Goal: Task Accomplishment & Management: Manage account settings

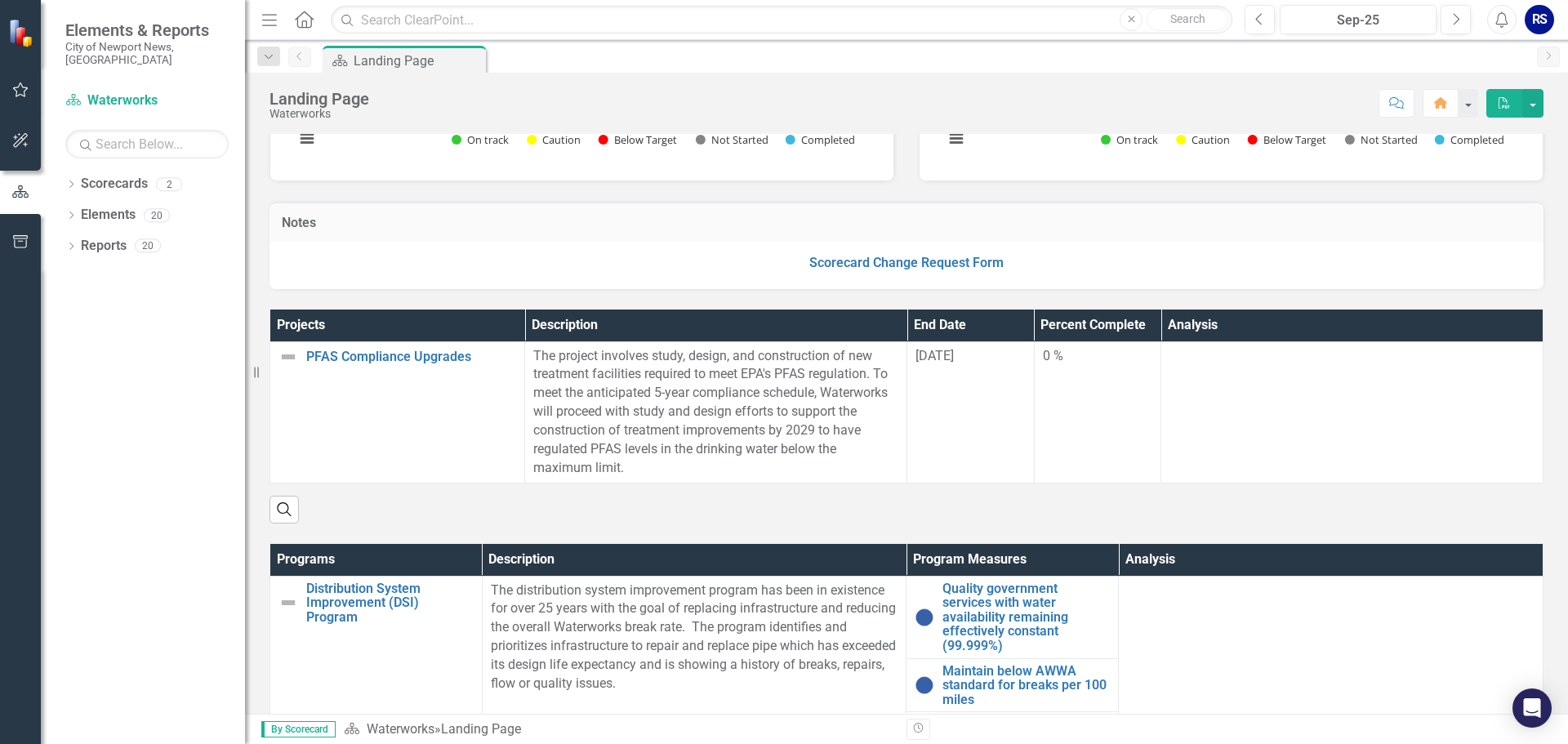
scroll to position [327, 0]
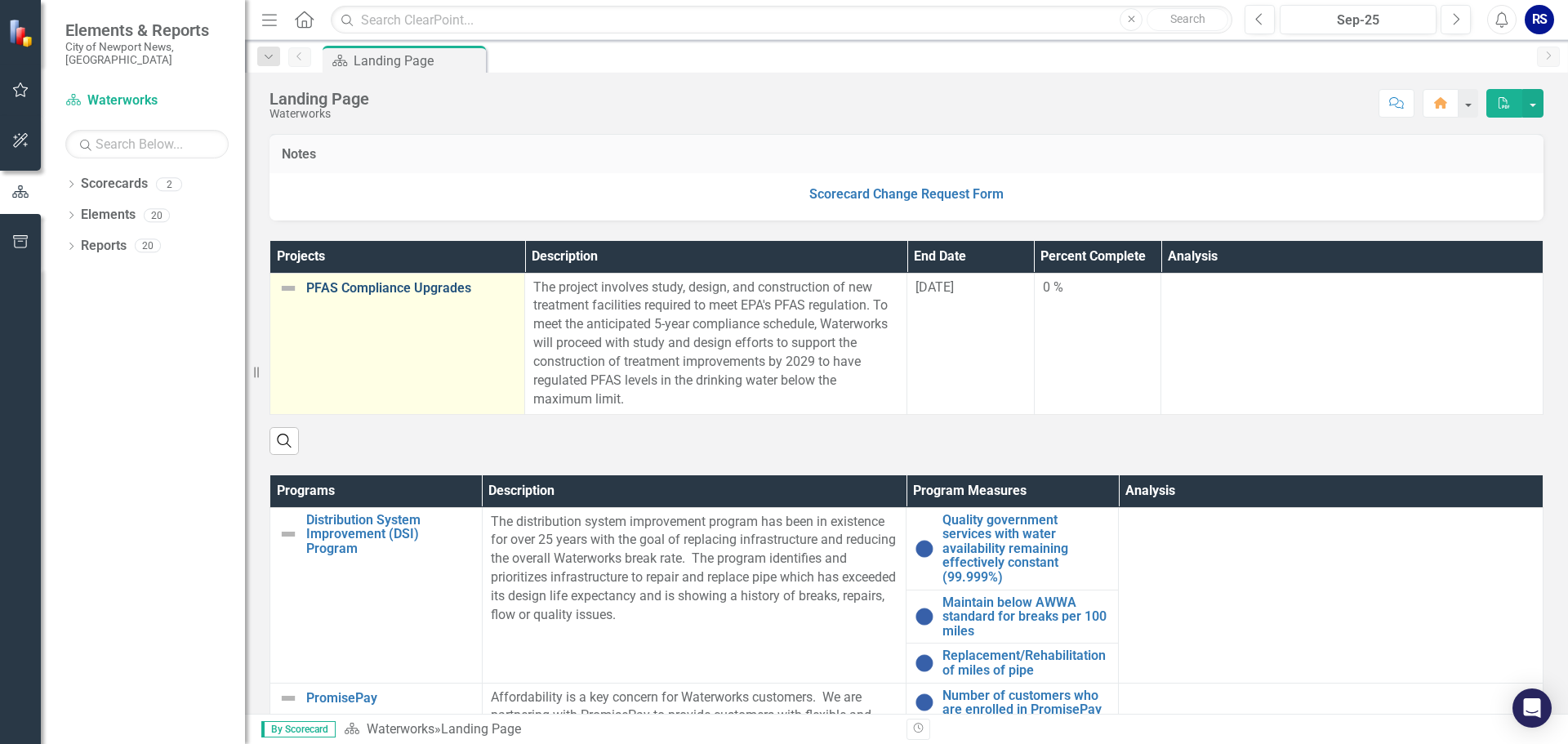
click at [408, 286] on link "PFAS Compliance Upgrades" at bounding box center [411, 289] width 210 height 15
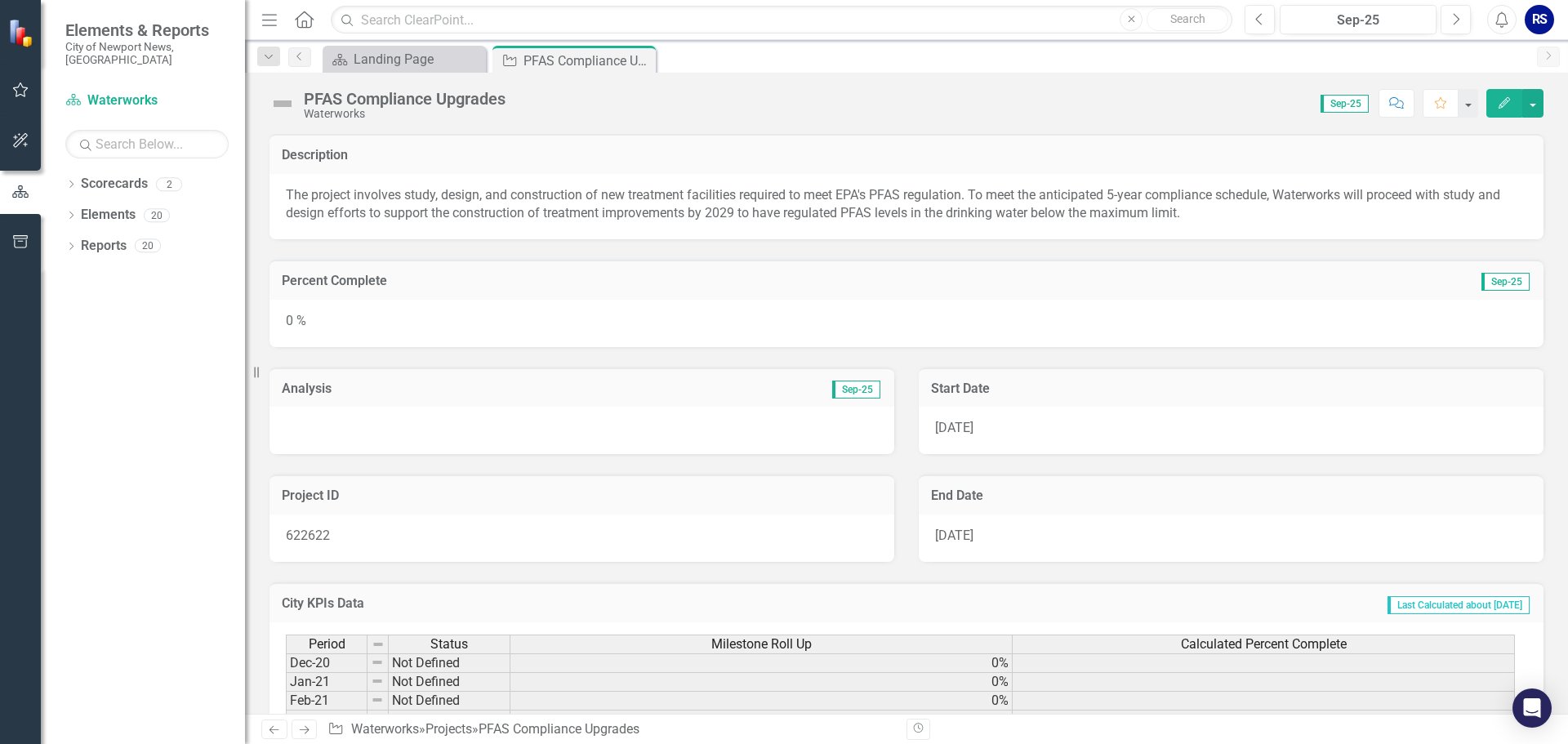
click at [832, 405] on div "Analysis Sep-25" at bounding box center [582, 387] width 625 height 40
click at [366, 306] on div "0 %" at bounding box center [907, 323] width 1275 height 48
click at [293, 315] on div "0 %" at bounding box center [907, 323] width 1275 height 48
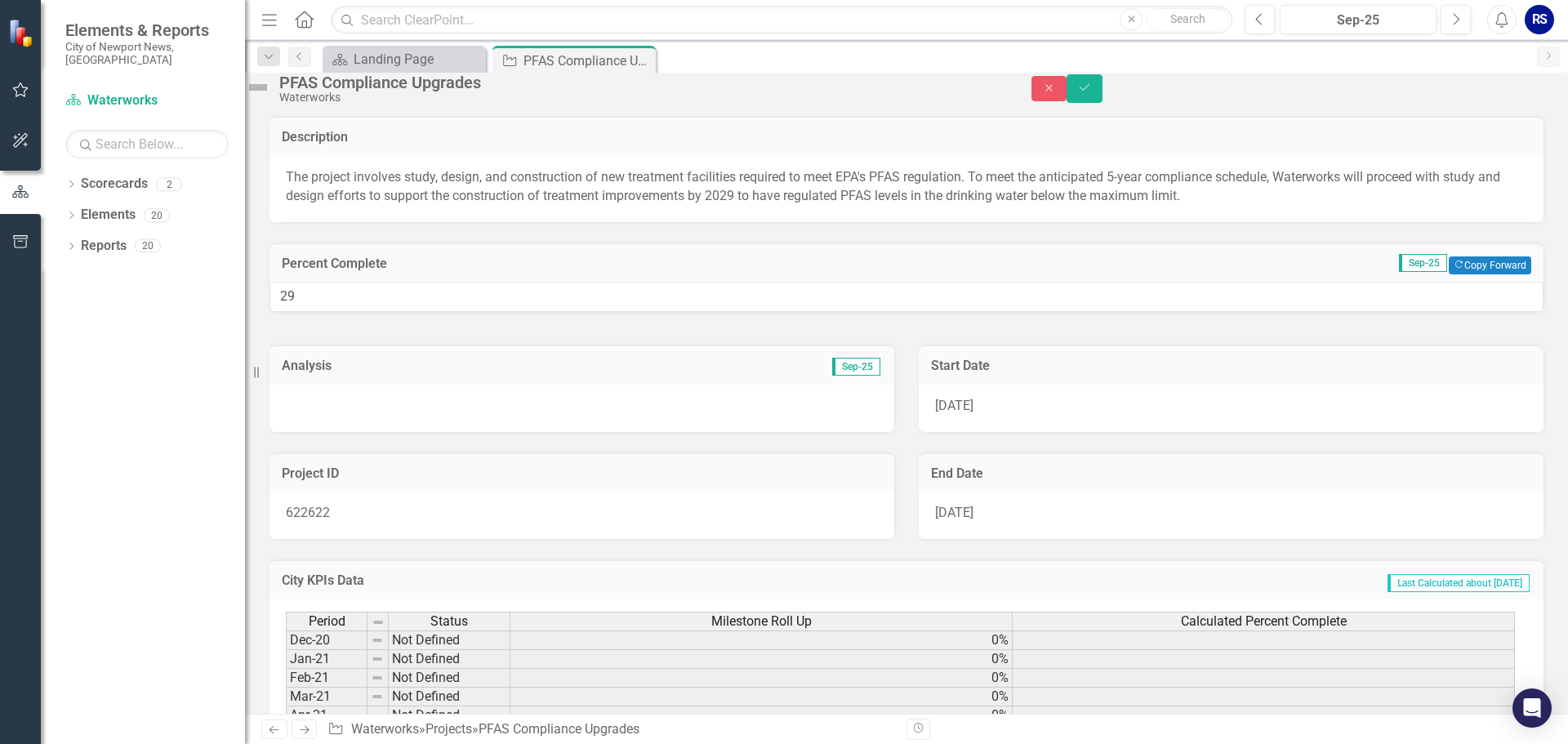
type input "28"
drag, startPoint x: 290, startPoint y: 371, endPoint x: 633, endPoint y: 384, distance: 343.2
click at [633, 324] on div at bounding box center [907, 324] width 1275 height 0
click at [539, 432] on div at bounding box center [582, 408] width 625 height 48
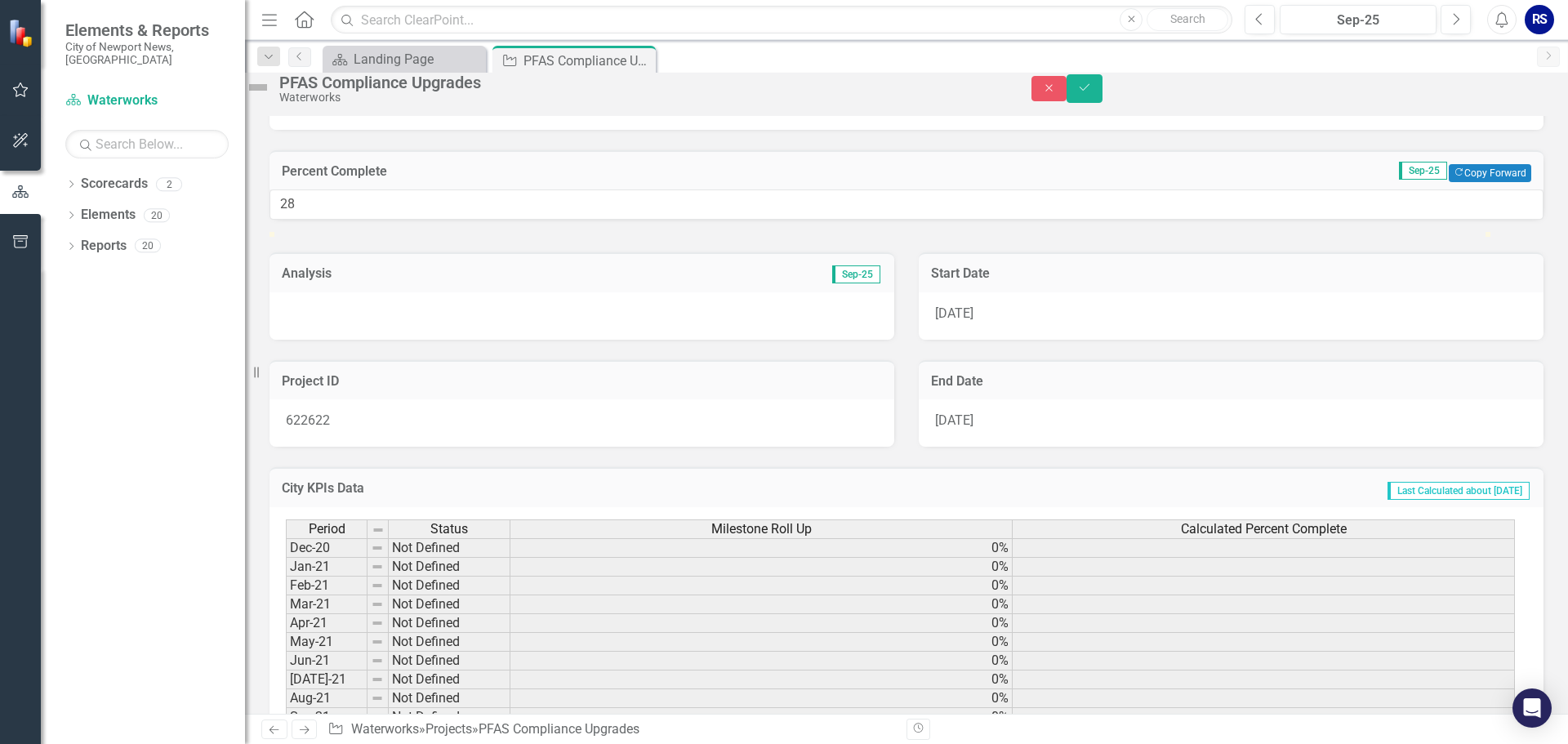
scroll to position [82, 0]
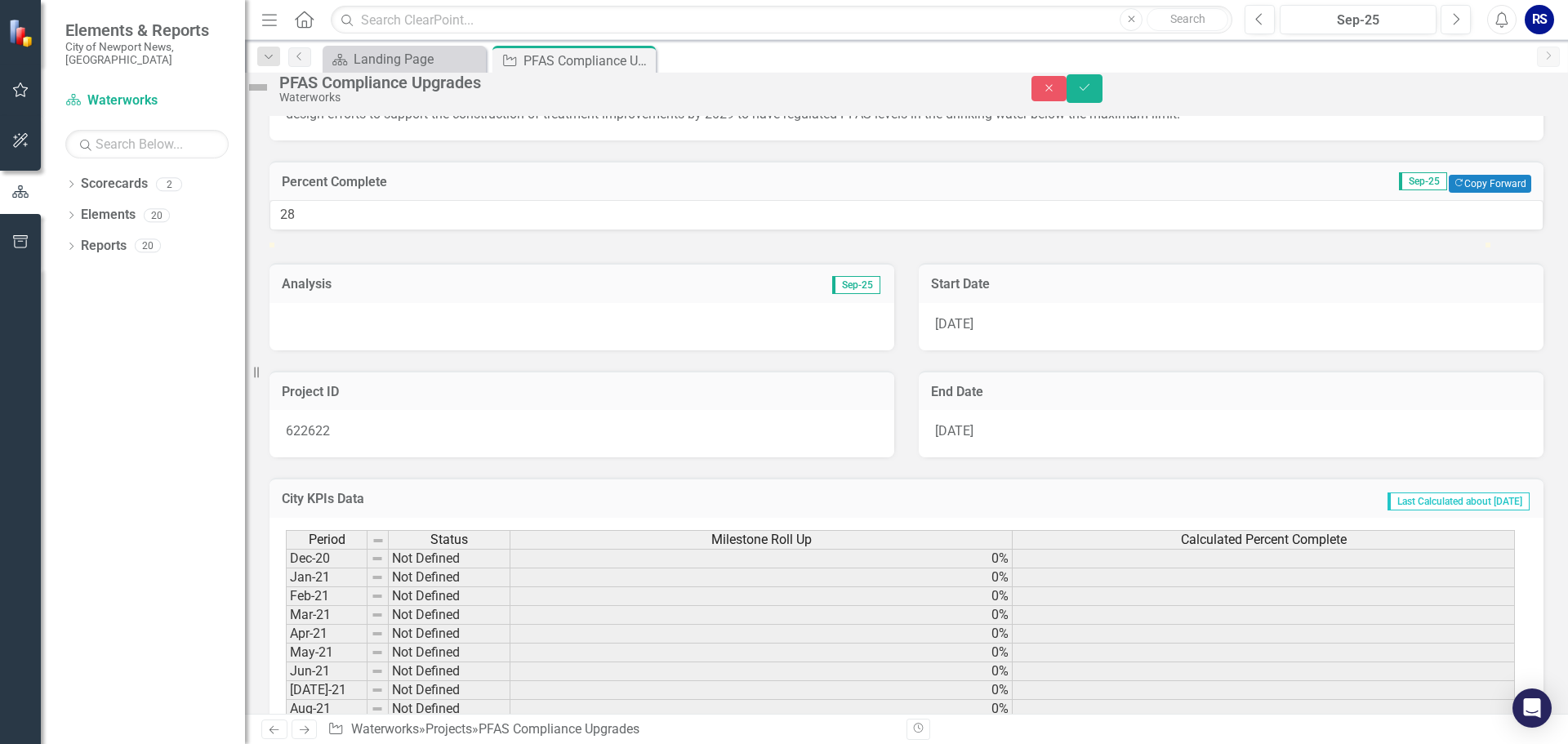
click at [853, 294] on span "Sep-25" at bounding box center [856, 285] width 48 height 18
click at [525, 350] on div at bounding box center [582, 326] width 625 height 48
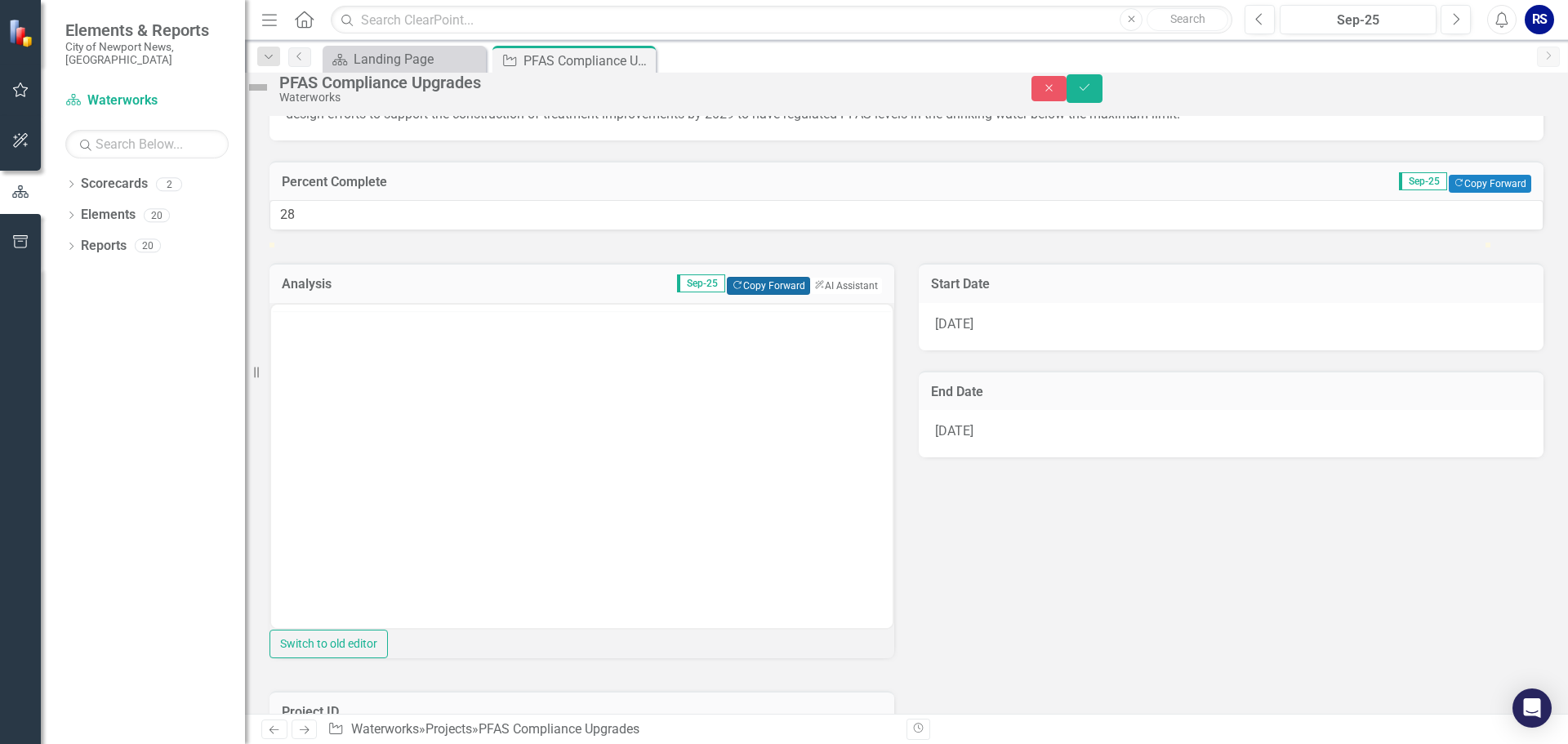
scroll to position [0, 0]
click at [749, 295] on button "Copy Forward Copy Forward" at bounding box center [769, 285] width 82 height 18
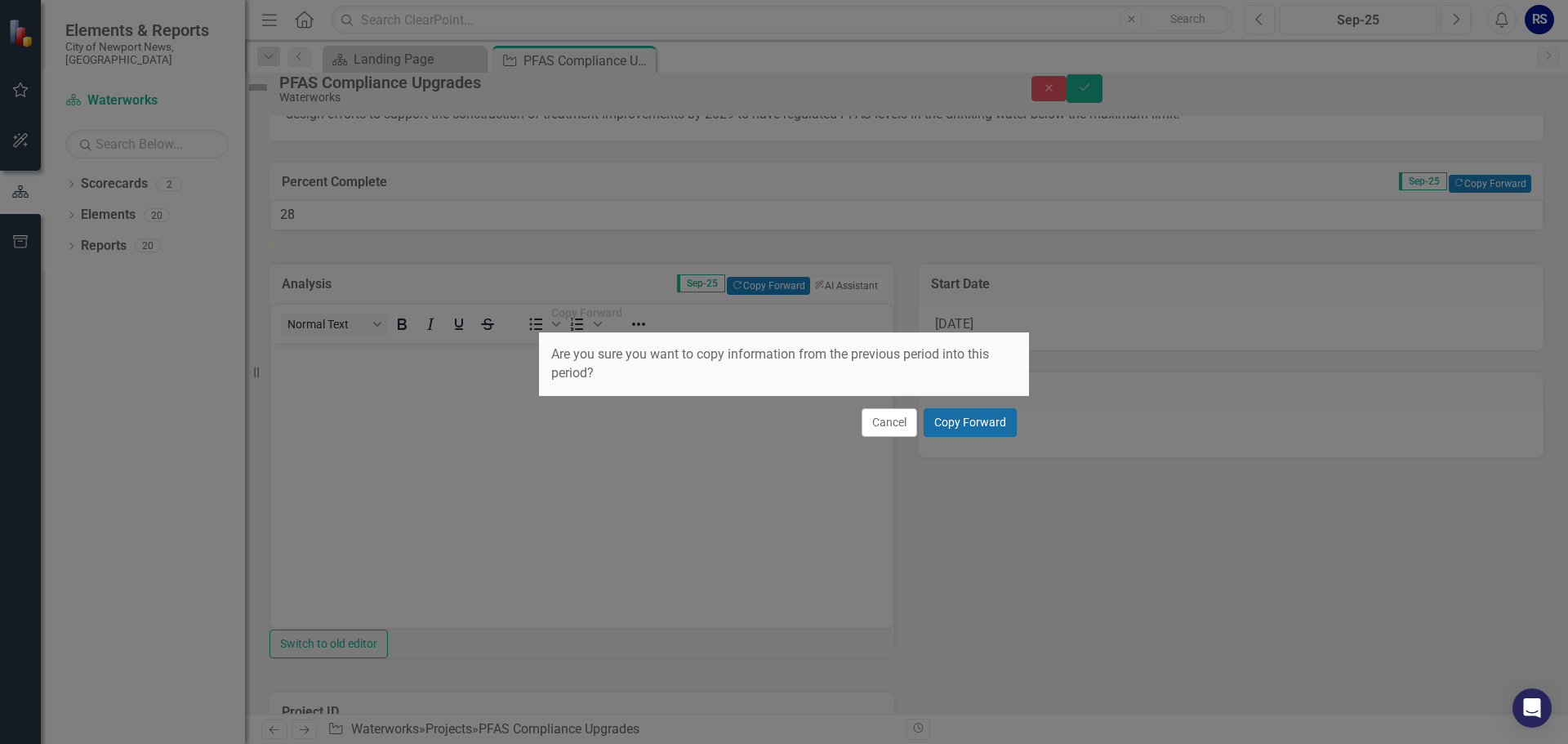
click at [961, 416] on button "Copy Forward" at bounding box center [970, 423] width 93 height 29
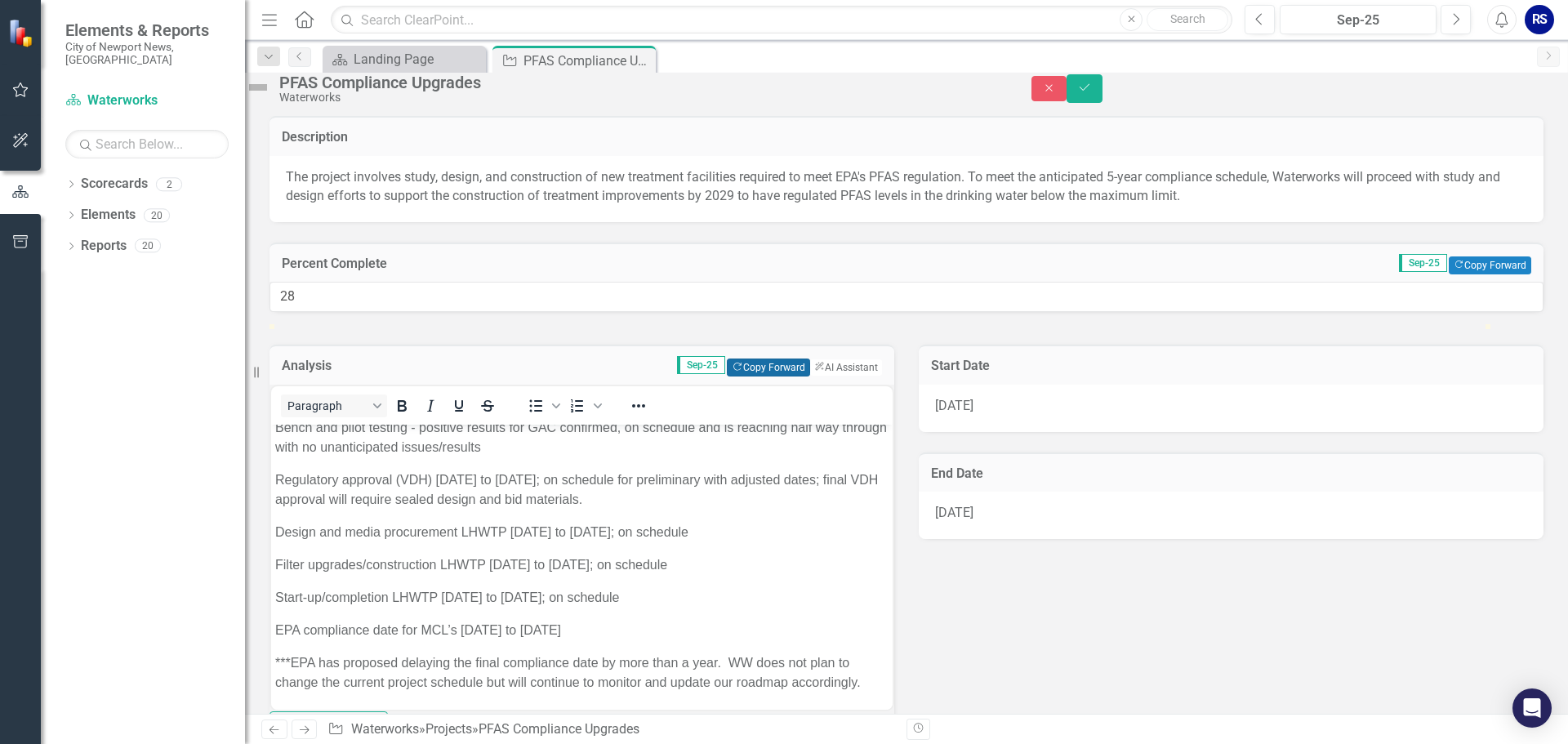
scroll to position [174, 0]
click at [1092, 93] on icon "Save" at bounding box center [1085, 87] width 15 height 11
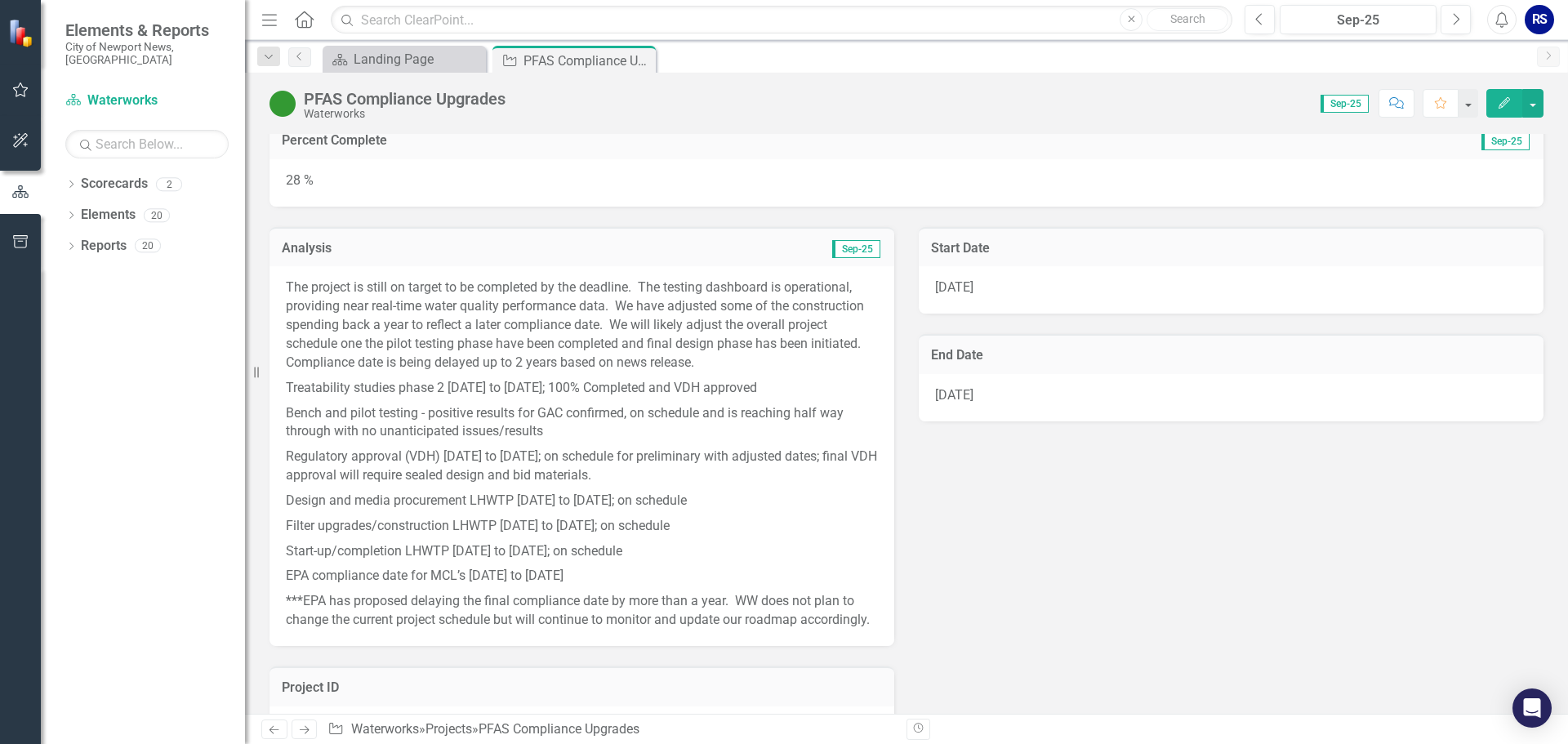
scroll to position [163, 0]
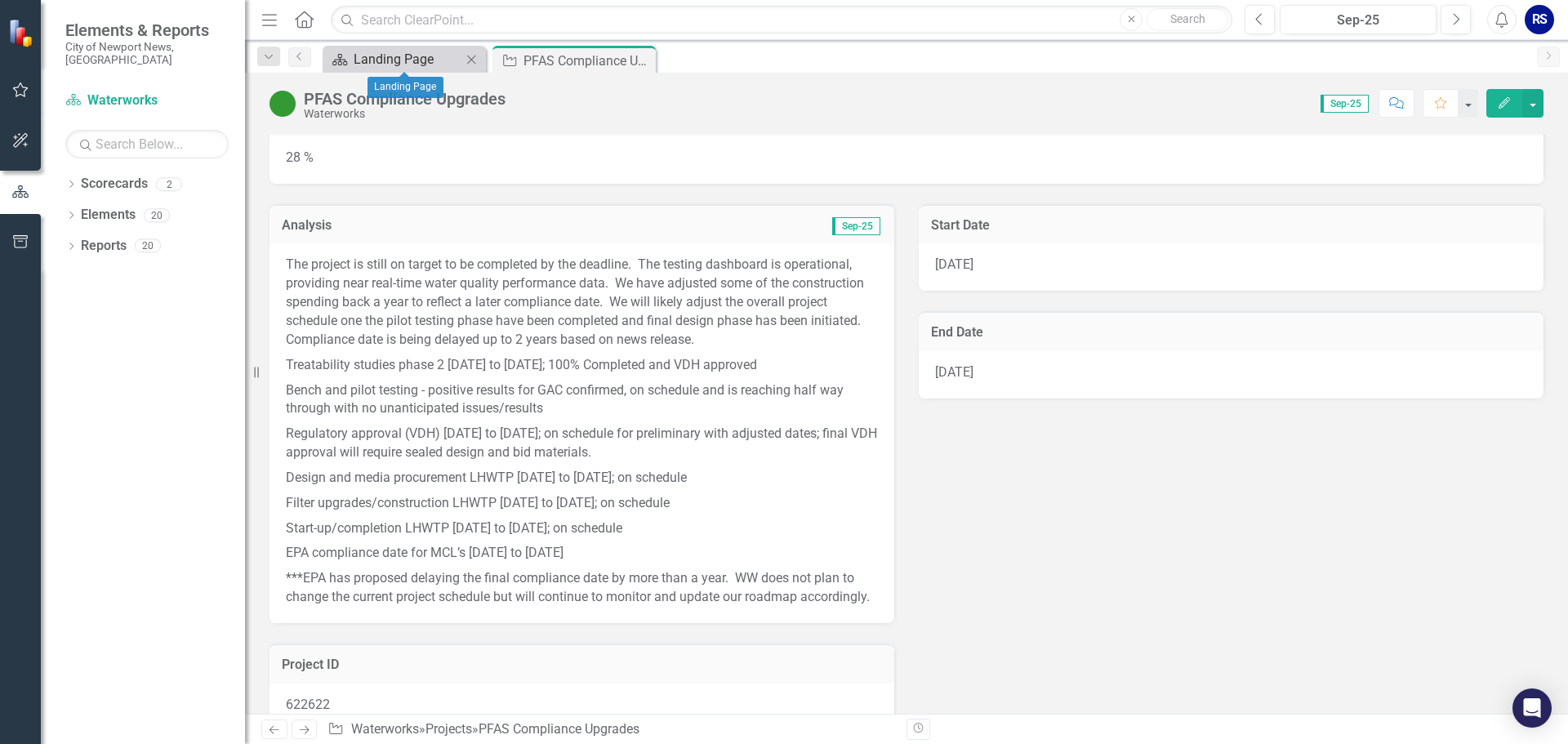
click at [398, 63] on div "Landing Page" at bounding box center [407, 59] width 108 height 21
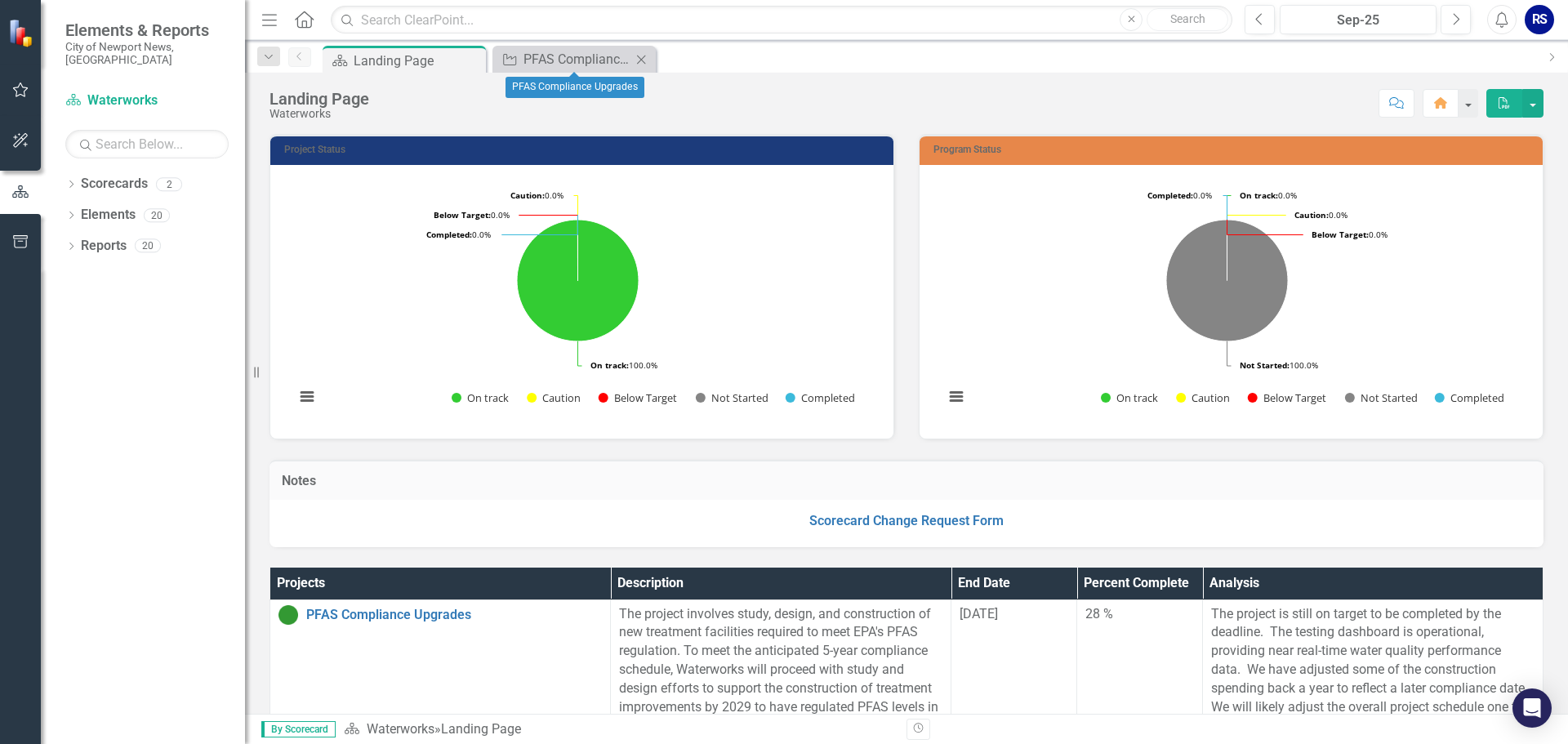
click at [646, 61] on icon "Close" at bounding box center [640, 60] width 16 height 13
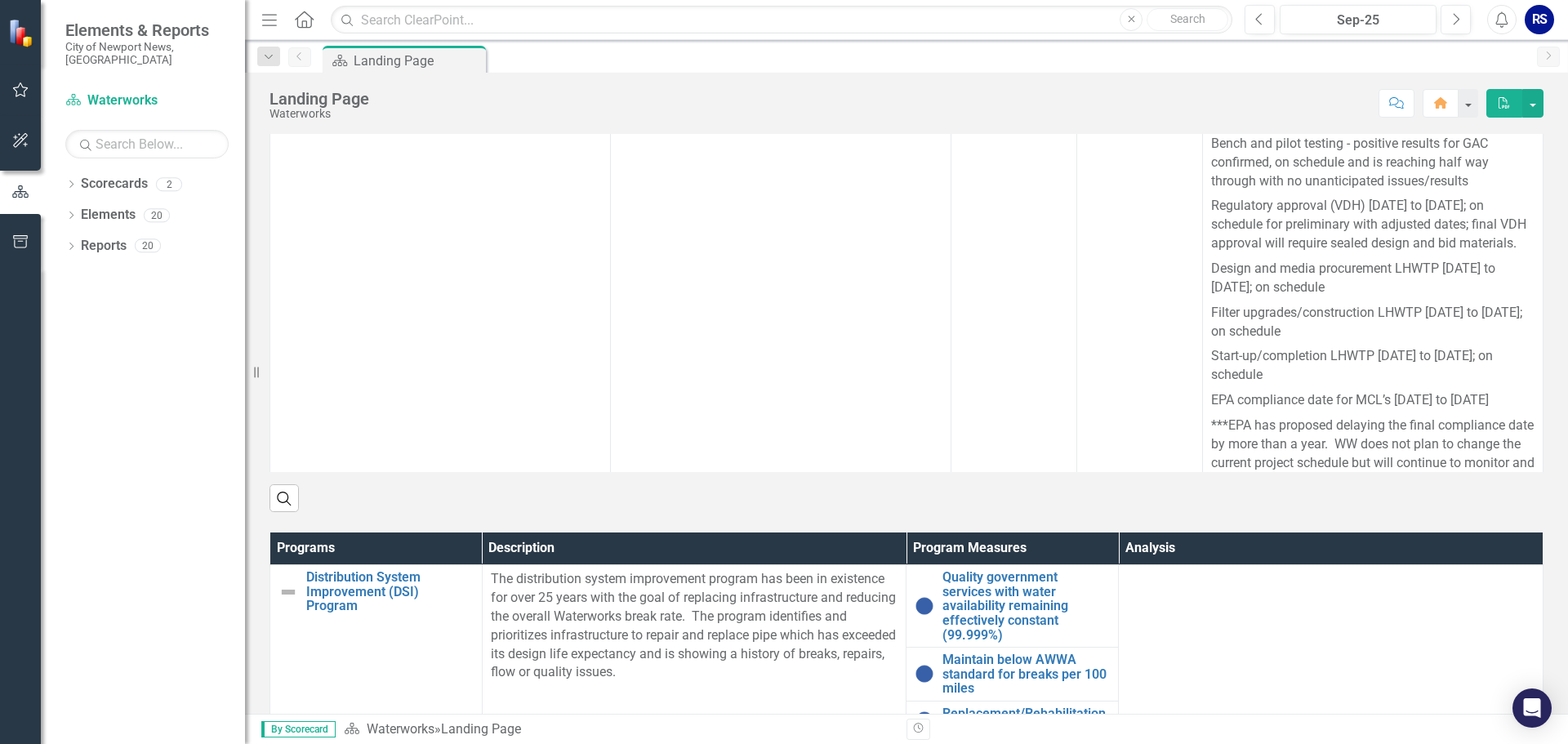
scroll to position [946, 0]
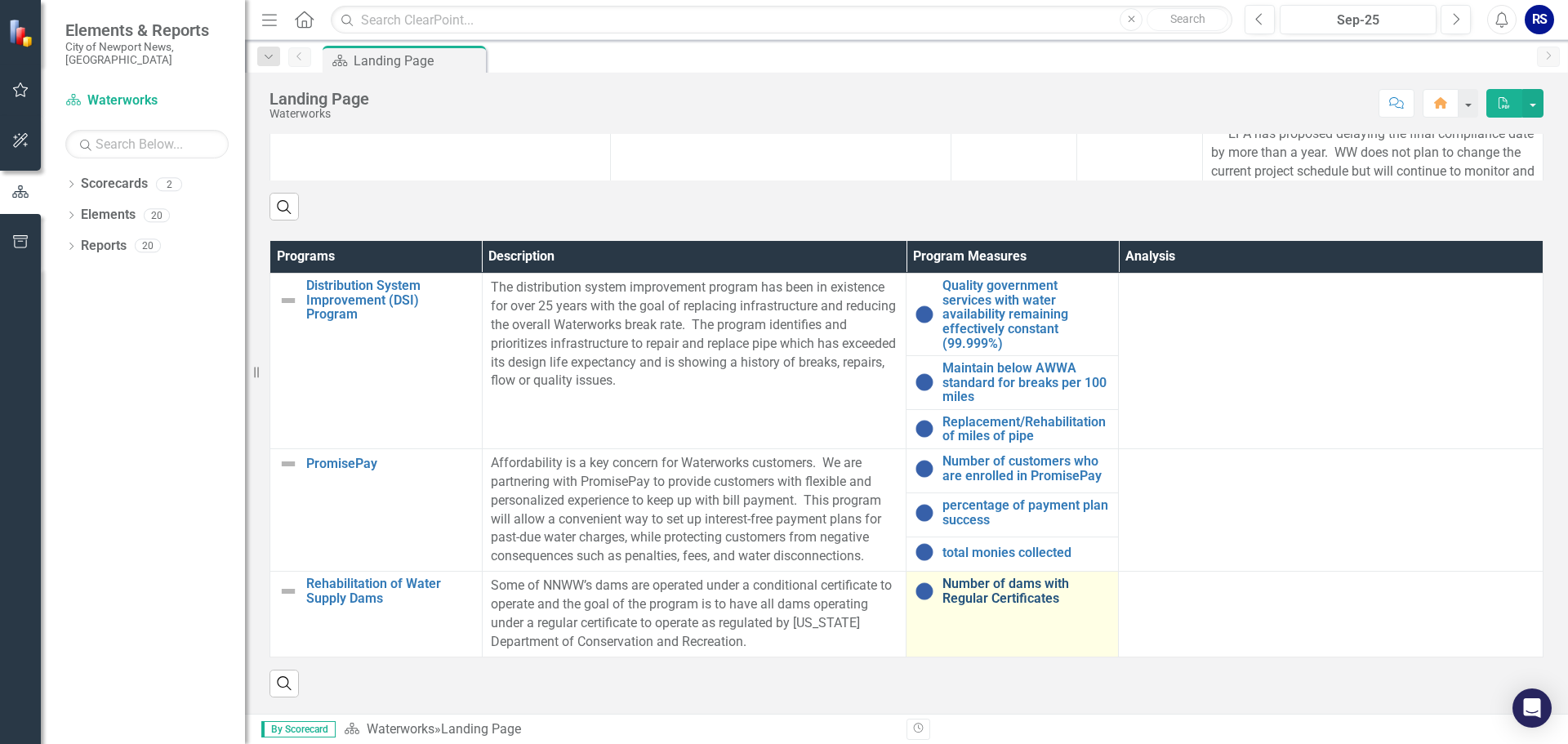
click at [960, 591] on link "Number of dams with Regular Certificates" at bounding box center [1026, 590] width 168 height 29
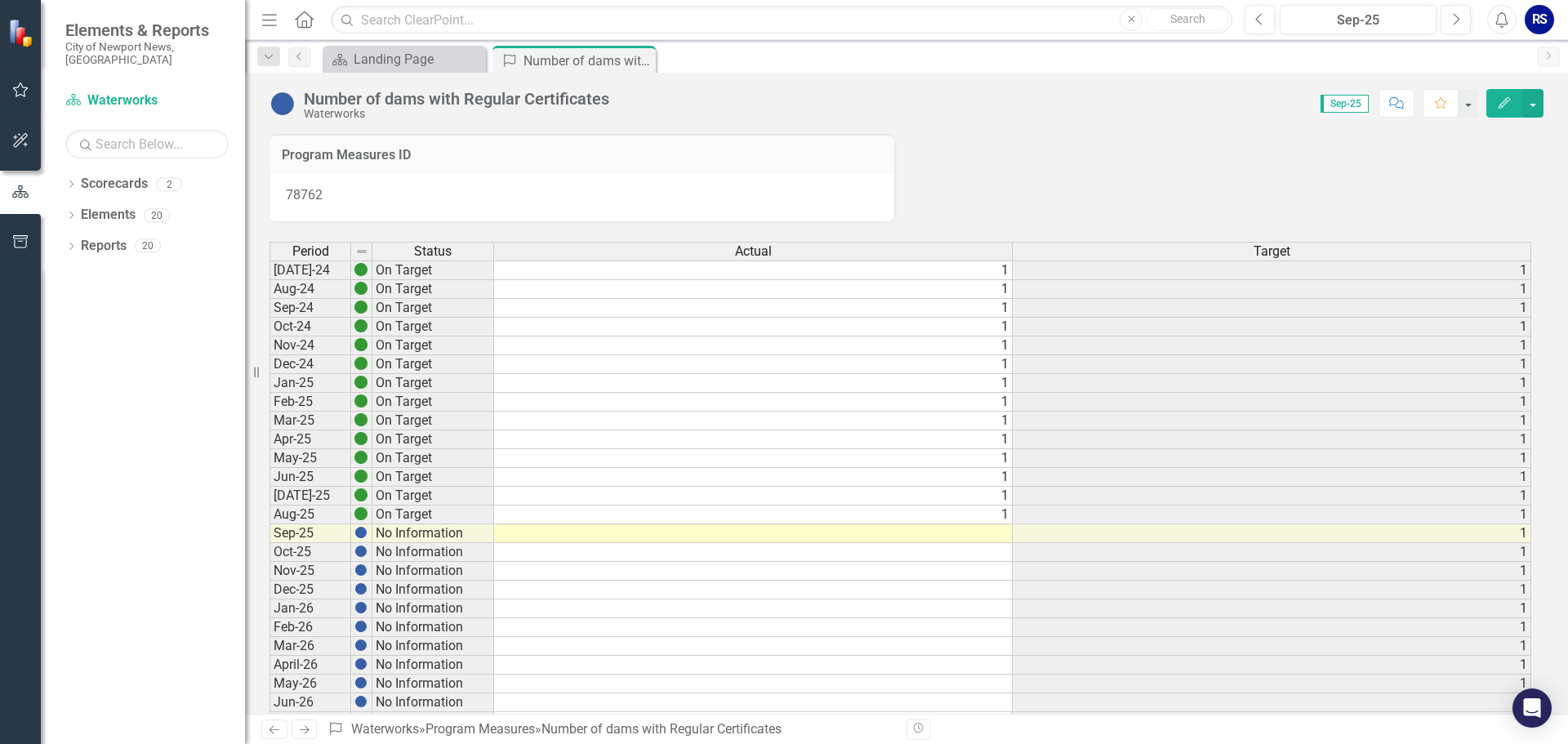
click at [978, 534] on td at bounding box center [753, 534] width 518 height 19
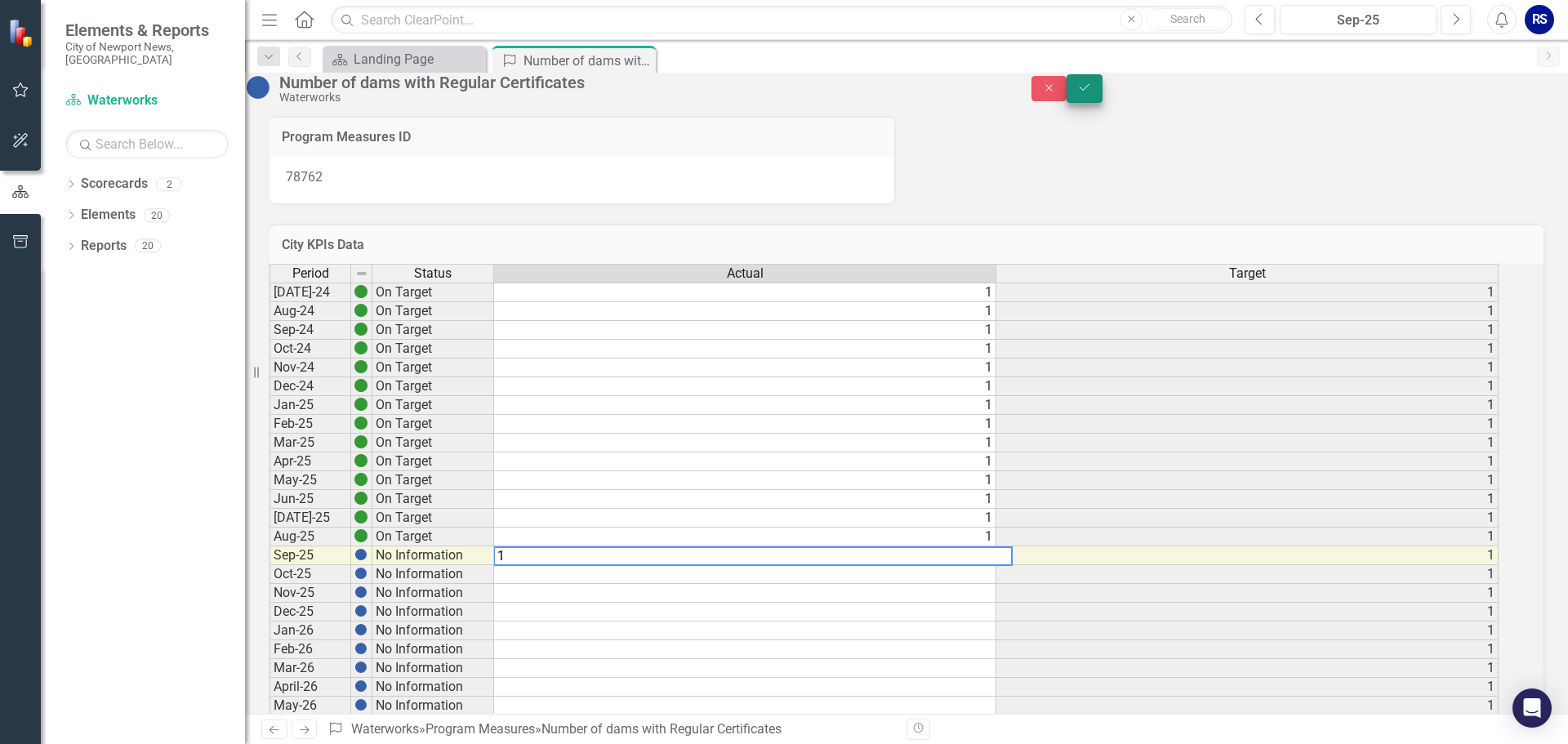
type textarea "1"
click at [1103, 103] on button "Save" at bounding box center [1084, 88] width 36 height 29
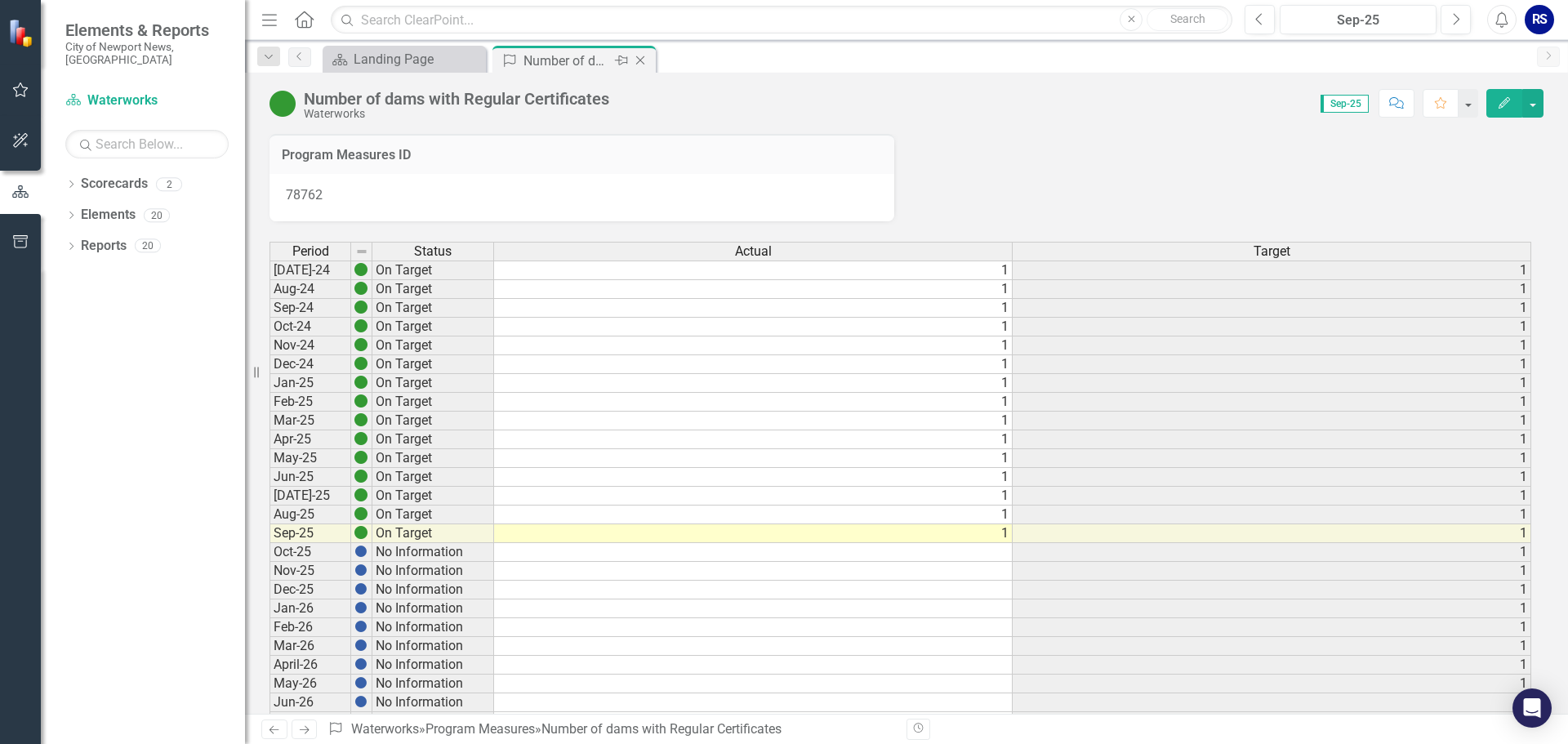
click at [648, 62] on icon "Close" at bounding box center [640, 61] width 16 height 13
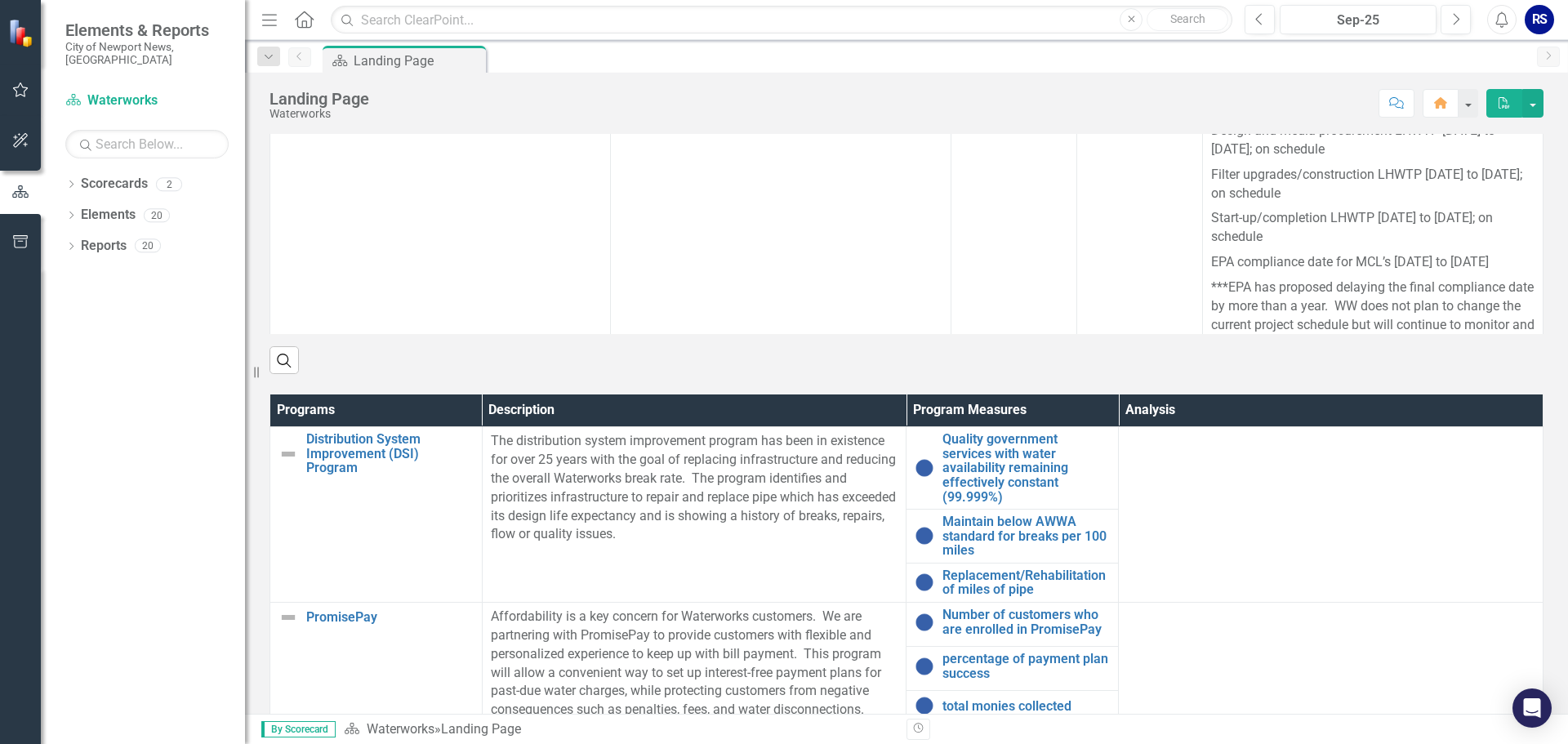
scroll to position [946, 0]
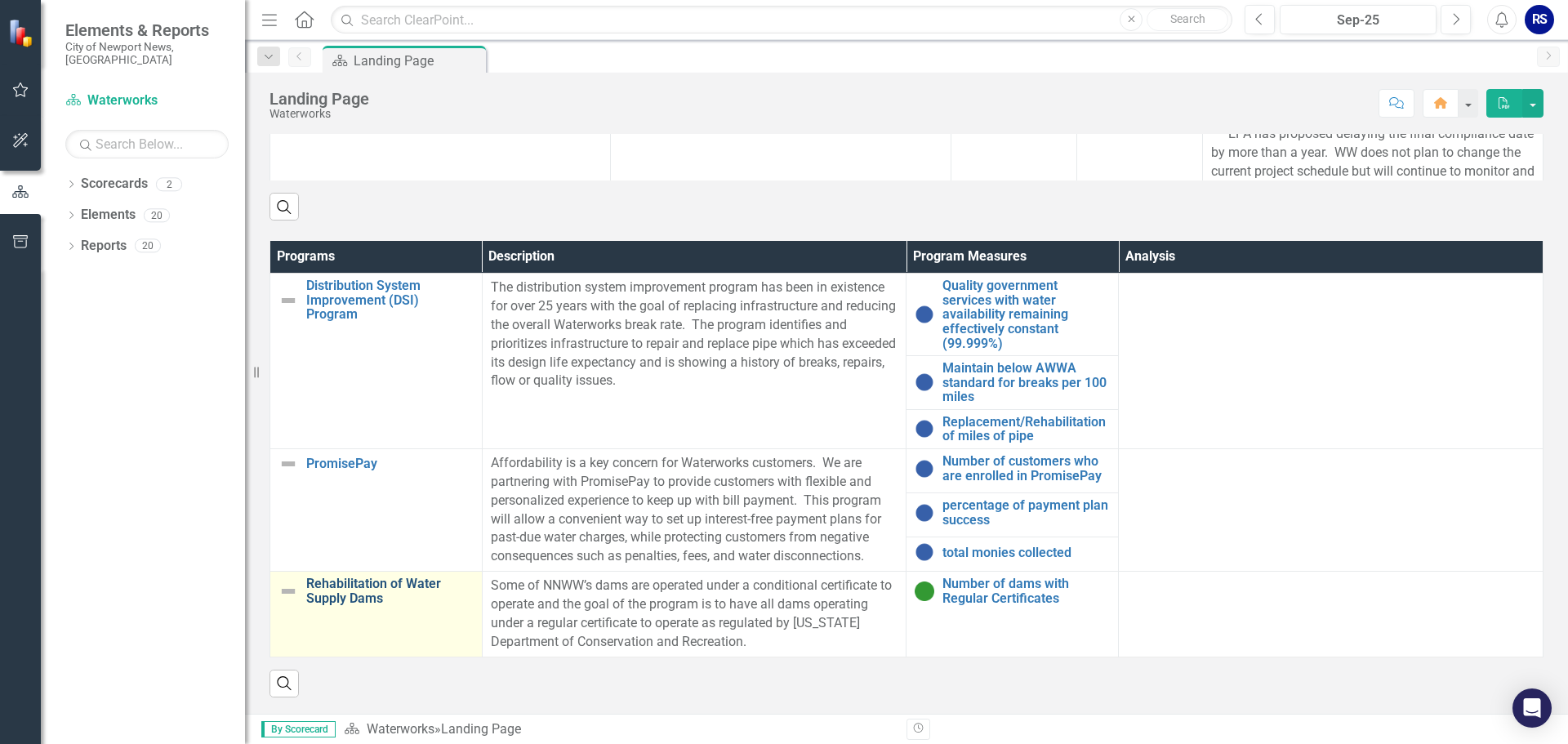
click at [345, 591] on link "Rehabilitation of Water Supply Dams" at bounding box center [390, 590] width 168 height 29
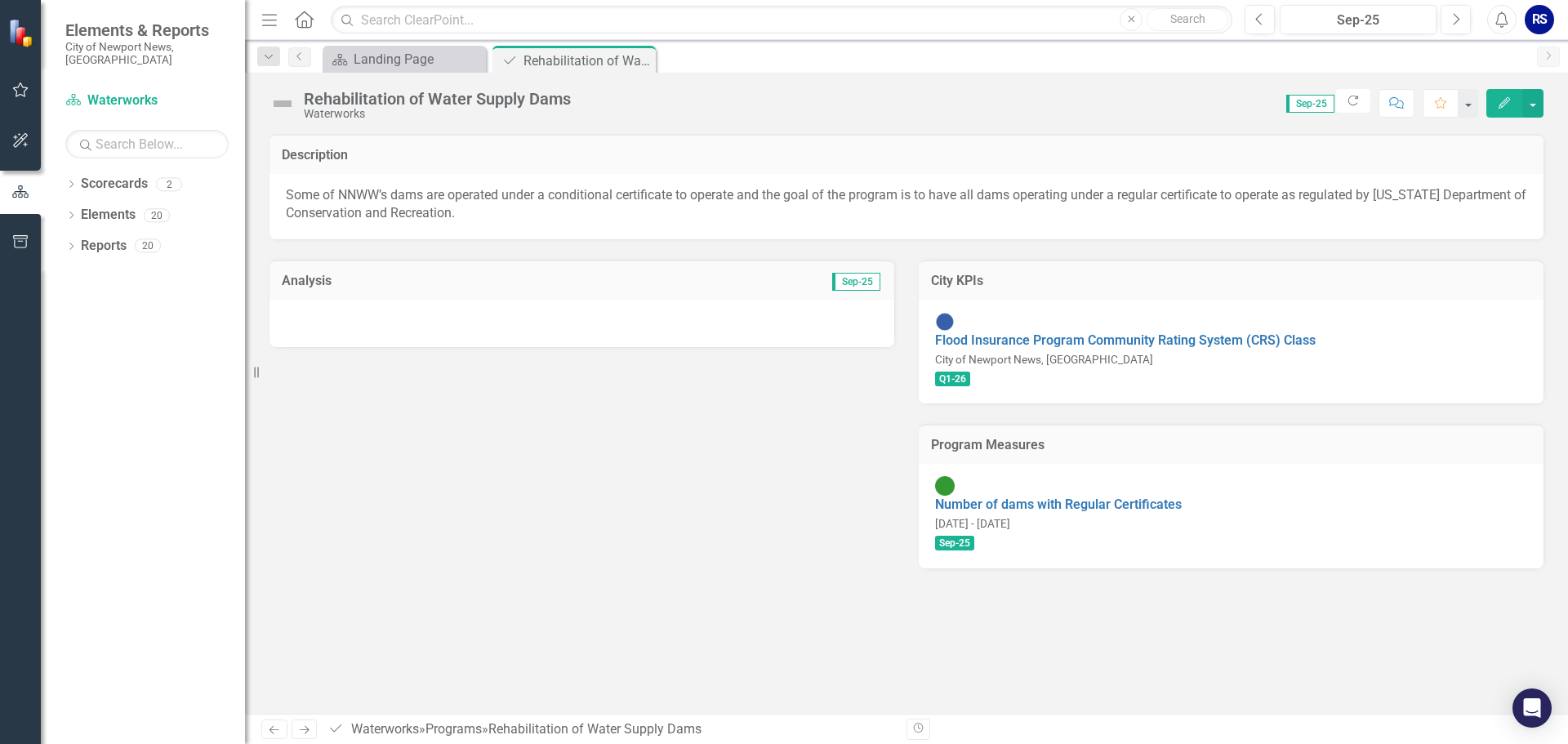
click at [544, 318] on div at bounding box center [582, 323] width 625 height 48
click at [483, 326] on div at bounding box center [582, 323] width 625 height 48
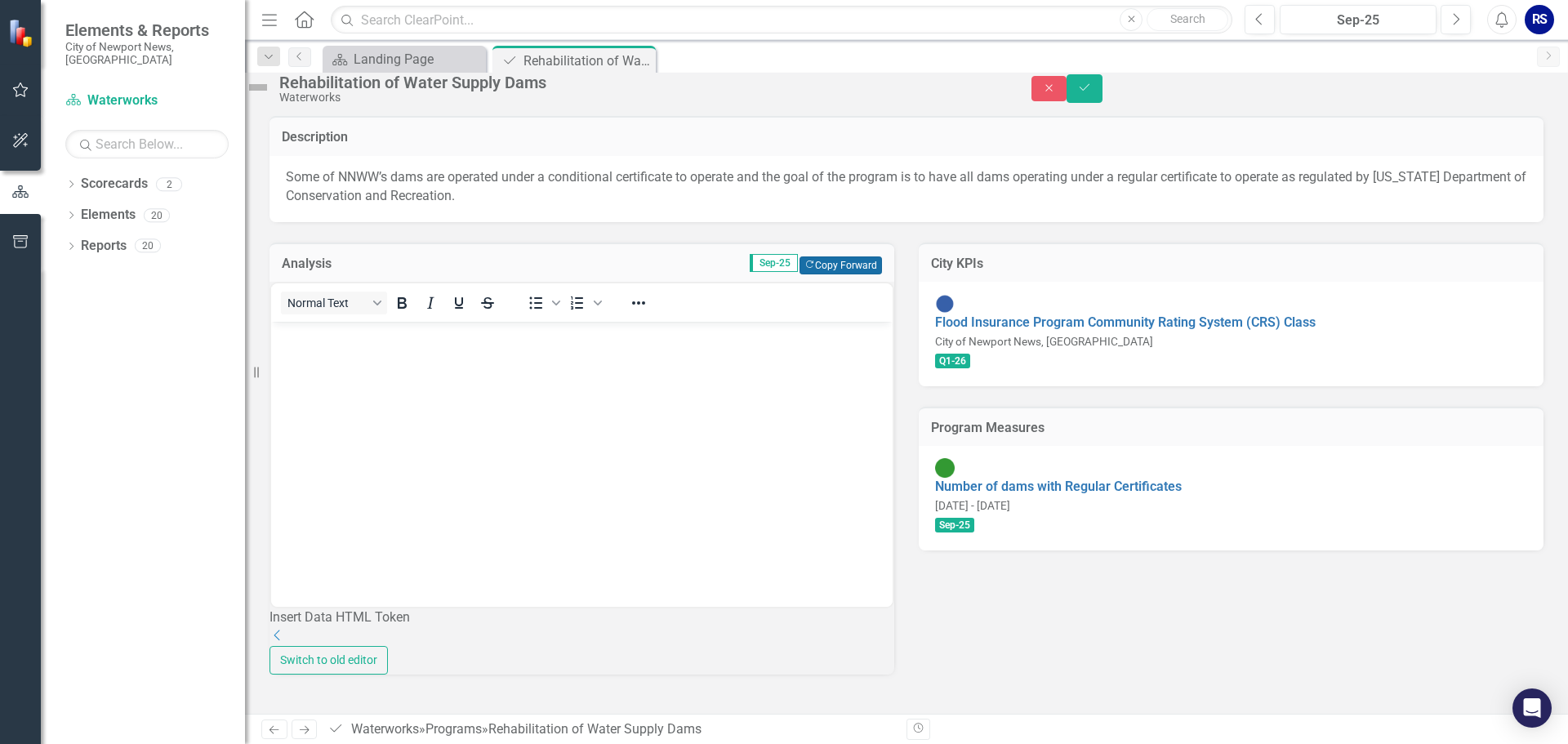
click at [842, 275] on button "Copy Forward Copy Forward" at bounding box center [841, 265] width 82 height 18
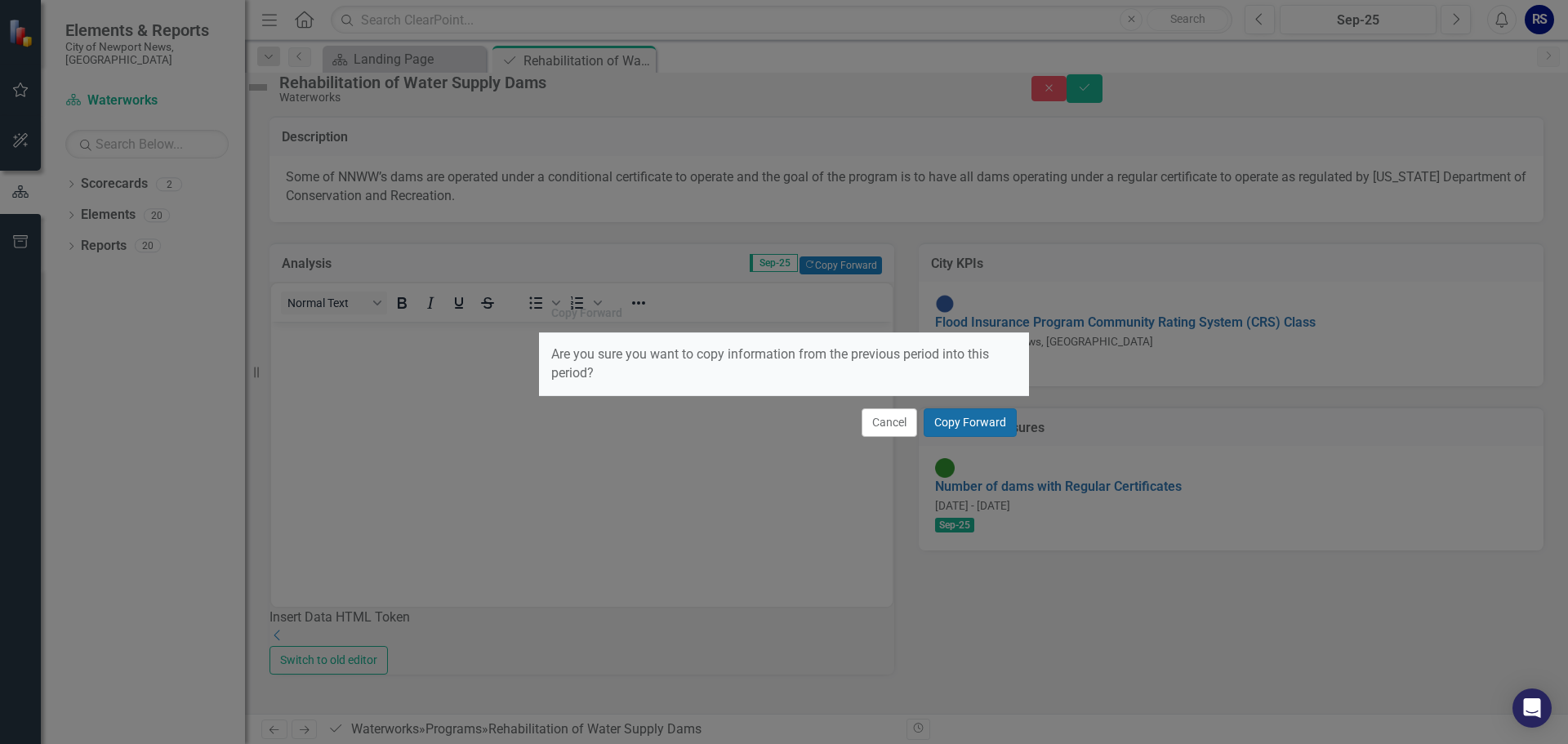
click at [967, 426] on button "Copy Forward" at bounding box center [970, 423] width 93 height 29
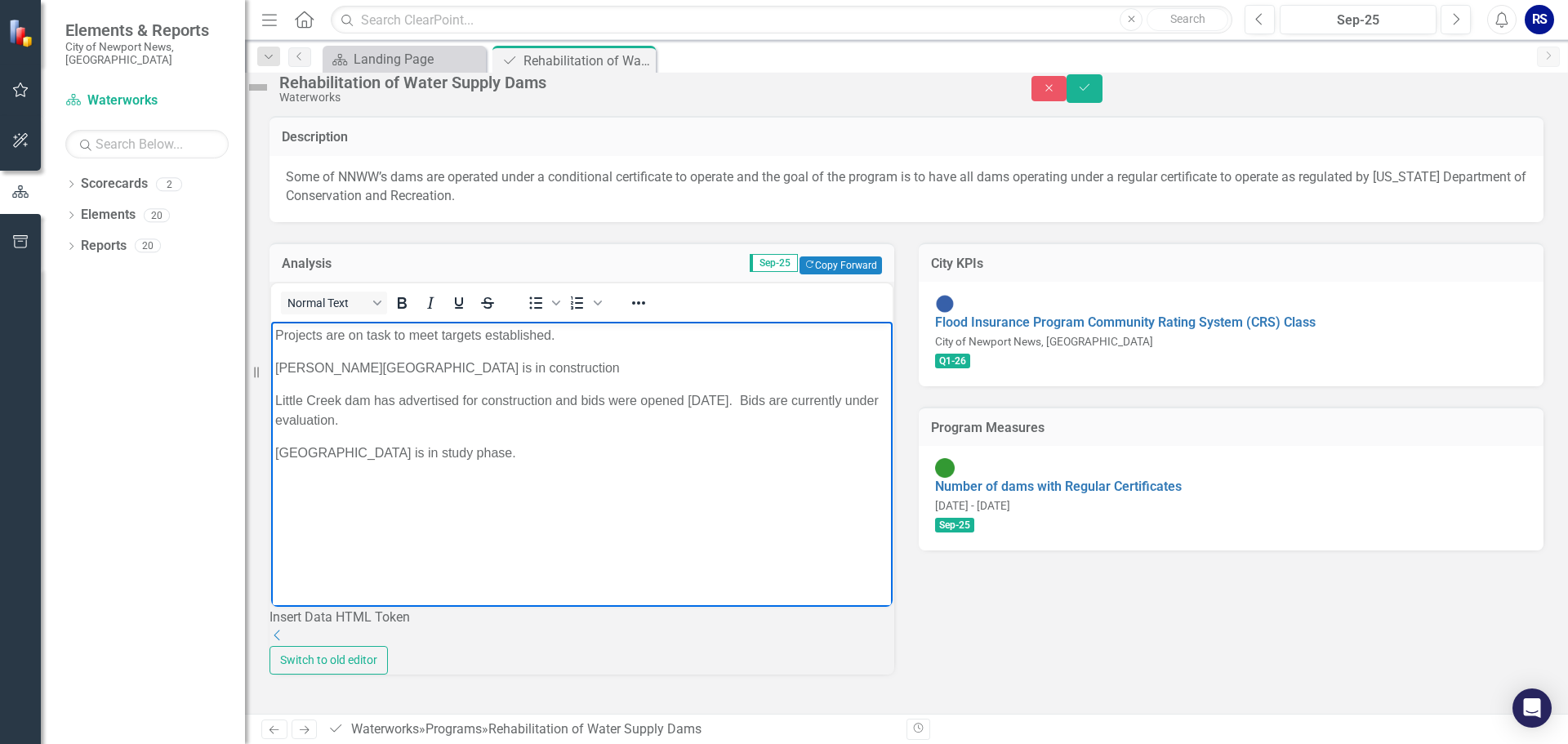
drag, startPoint x: 738, startPoint y: 398, endPoint x: 829, endPoint y: 429, distance: 96.1
click at [829, 429] on p "Little Creek dam has advertised for construction and bids were opened [DATE]. B…" at bounding box center [582, 410] width 614 height 39
click at [1092, 92] on icon "Save" at bounding box center [1085, 87] width 15 height 11
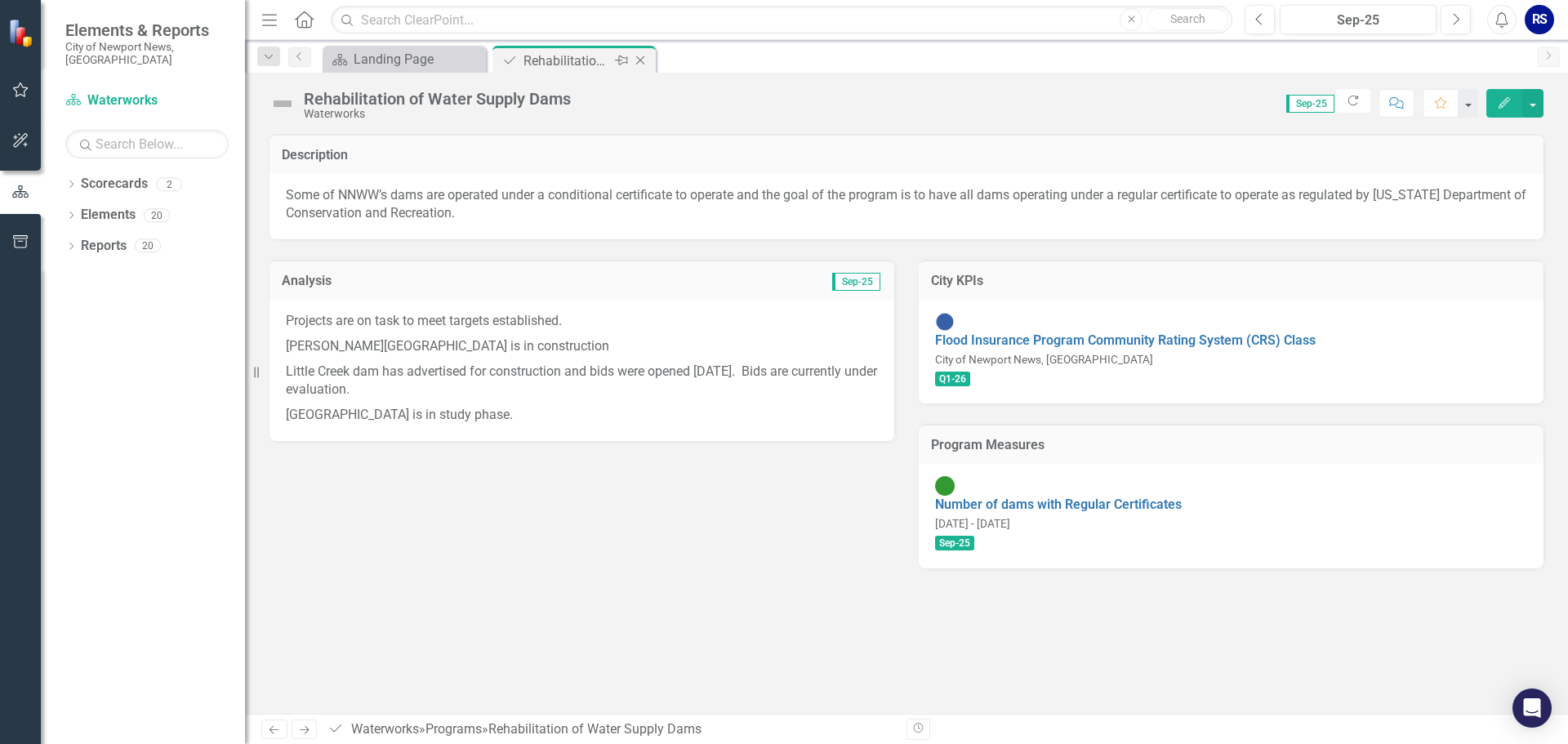
click at [639, 56] on icon "Close" at bounding box center [640, 61] width 16 height 13
